Goal: Transaction & Acquisition: Book appointment/travel/reservation

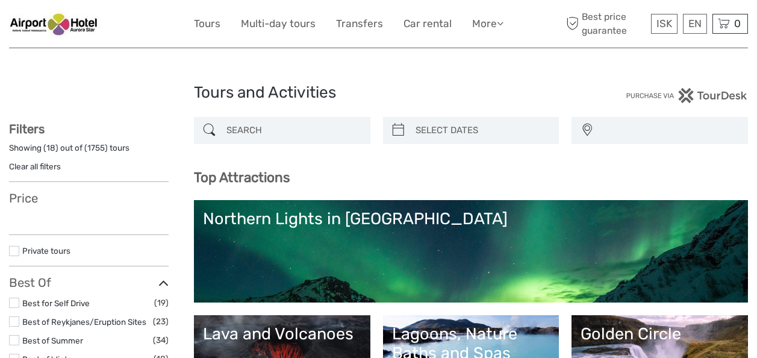
select select
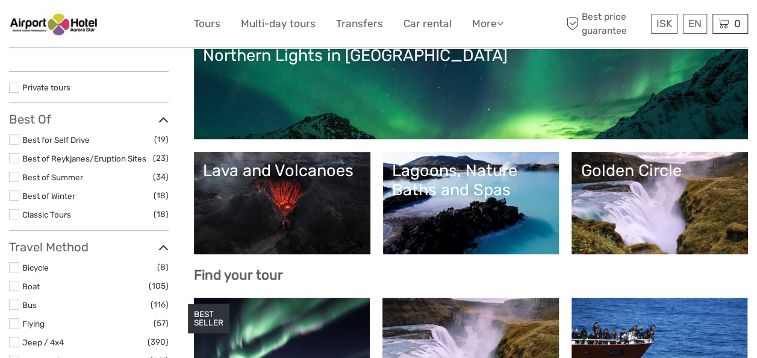
scroll to position [181, 0]
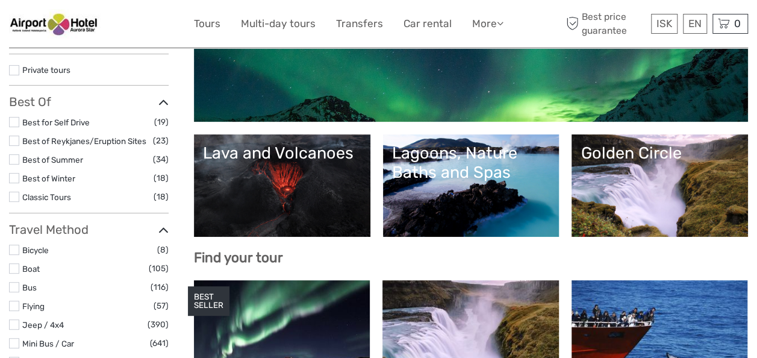
select select
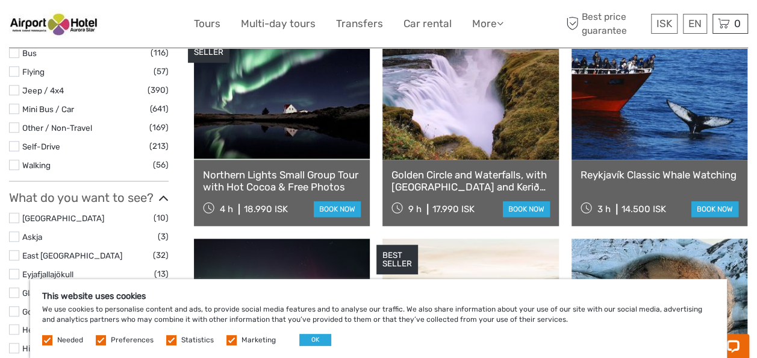
scroll to position [482, 0]
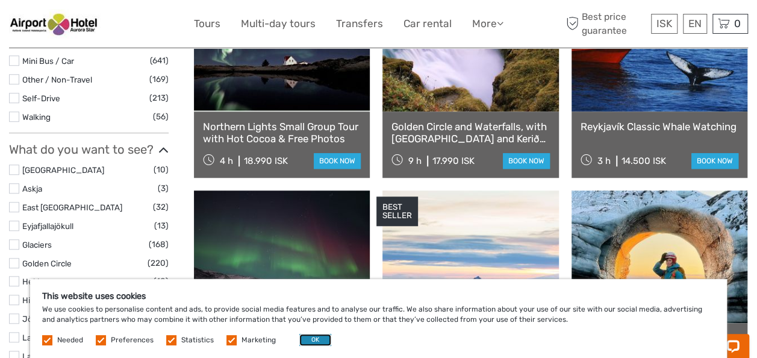
click at [311, 337] on button "OK" at bounding box center [315, 340] width 32 height 12
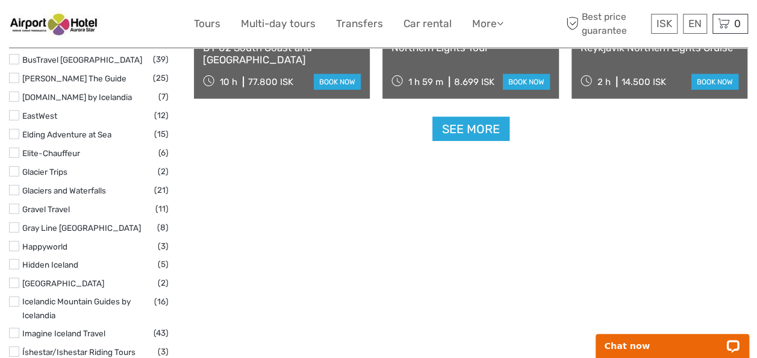
scroll to position [1565, 0]
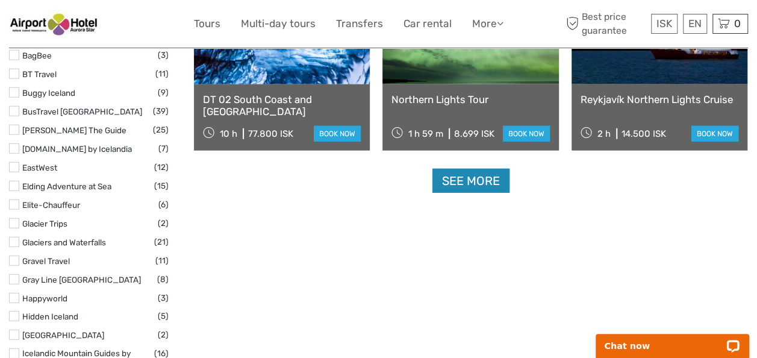
click at [485, 185] on link "See more" at bounding box center [470, 181] width 77 height 25
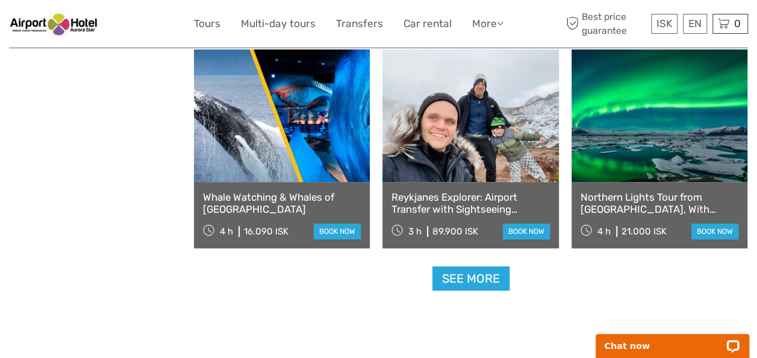
scroll to position [2469, 0]
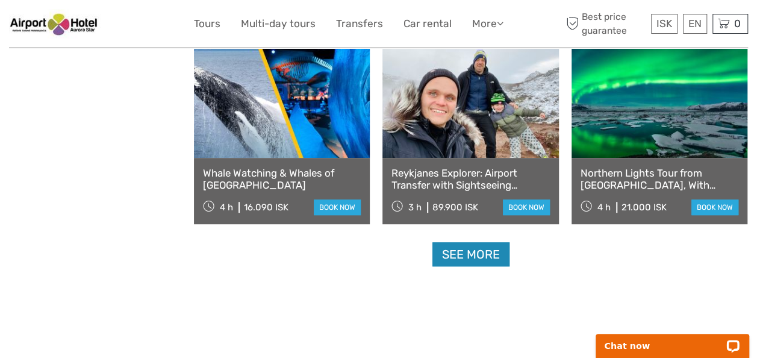
click at [455, 244] on link "See more" at bounding box center [470, 254] width 77 height 25
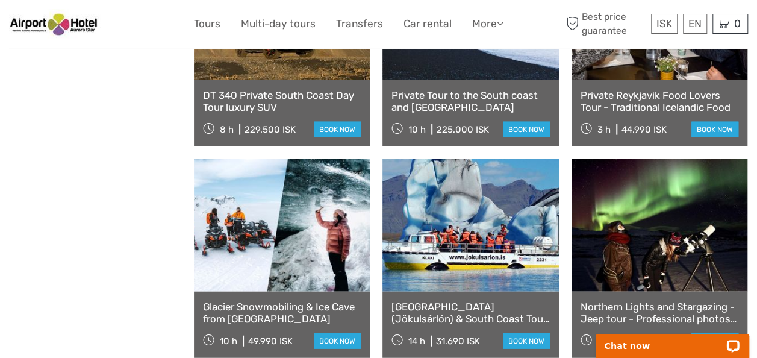
scroll to position [3733, 0]
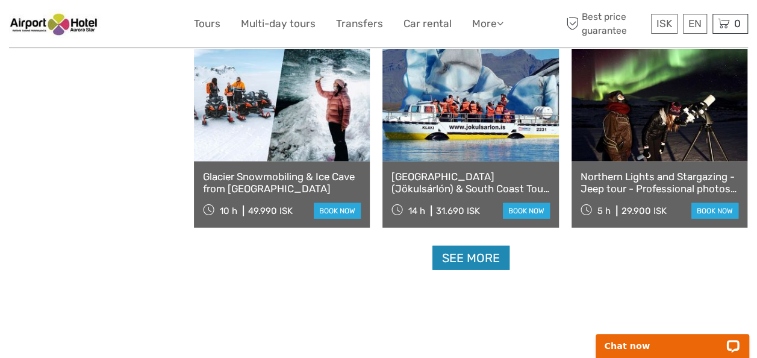
click at [450, 261] on link "See more" at bounding box center [470, 258] width 77 height 25
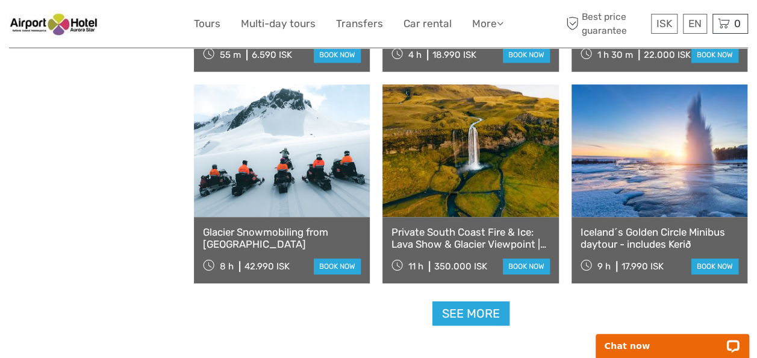
scroll to position [5058, 0]
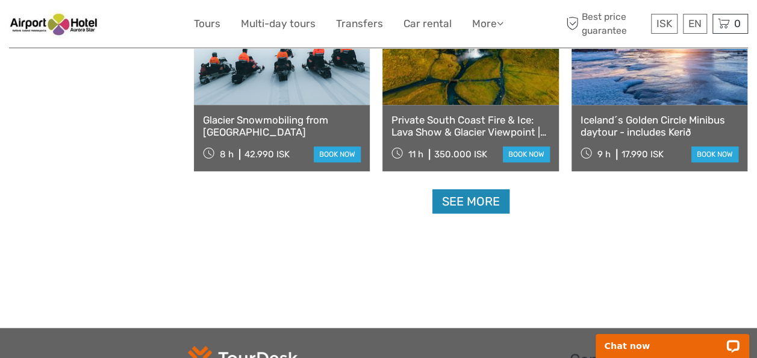
click at [468, 213] on link "See more" at bounding box center [470, 201] width 77 height 25
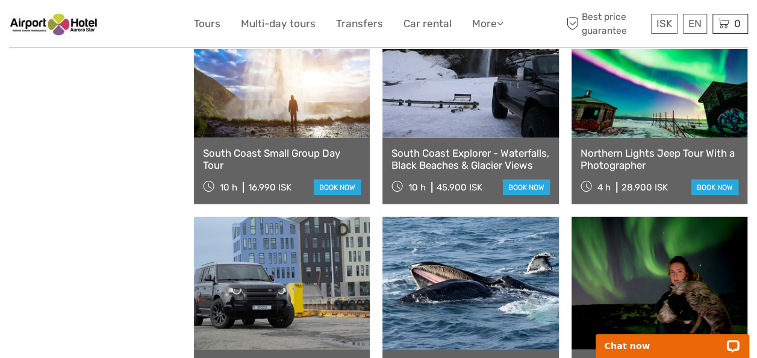
scroll to position [6262, 0]
